Goal: Task Accomplishment & Management: Manage account settings

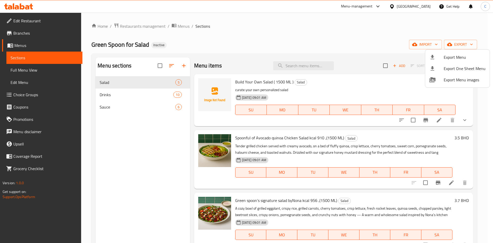
click at [31, 36] on div at bounding box center [246, 121] width 493 height 243
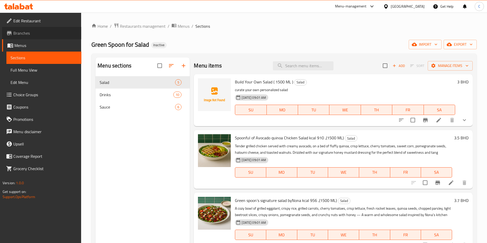
click at [31, 36] on span "Branches" at bounding box center [45, 33] width 64 height 6
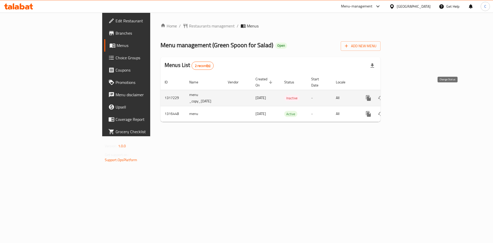
click at [384, 95] on icon "enhanced table" at bounding box center [381, 98] width 6 height 6
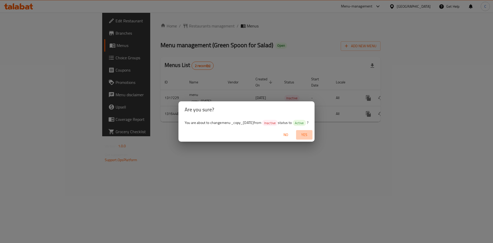
click at [307, 136] on span "Yes" at bounding box center [304, 135] width 12 height 6
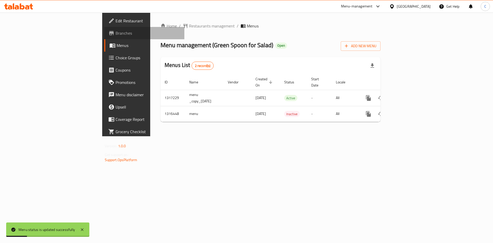
click at [116, 35] on span "Branches" at bounding box center [148, 33] width 65 height 6
